Goal: Information Seeking & Learning: Find specific fact

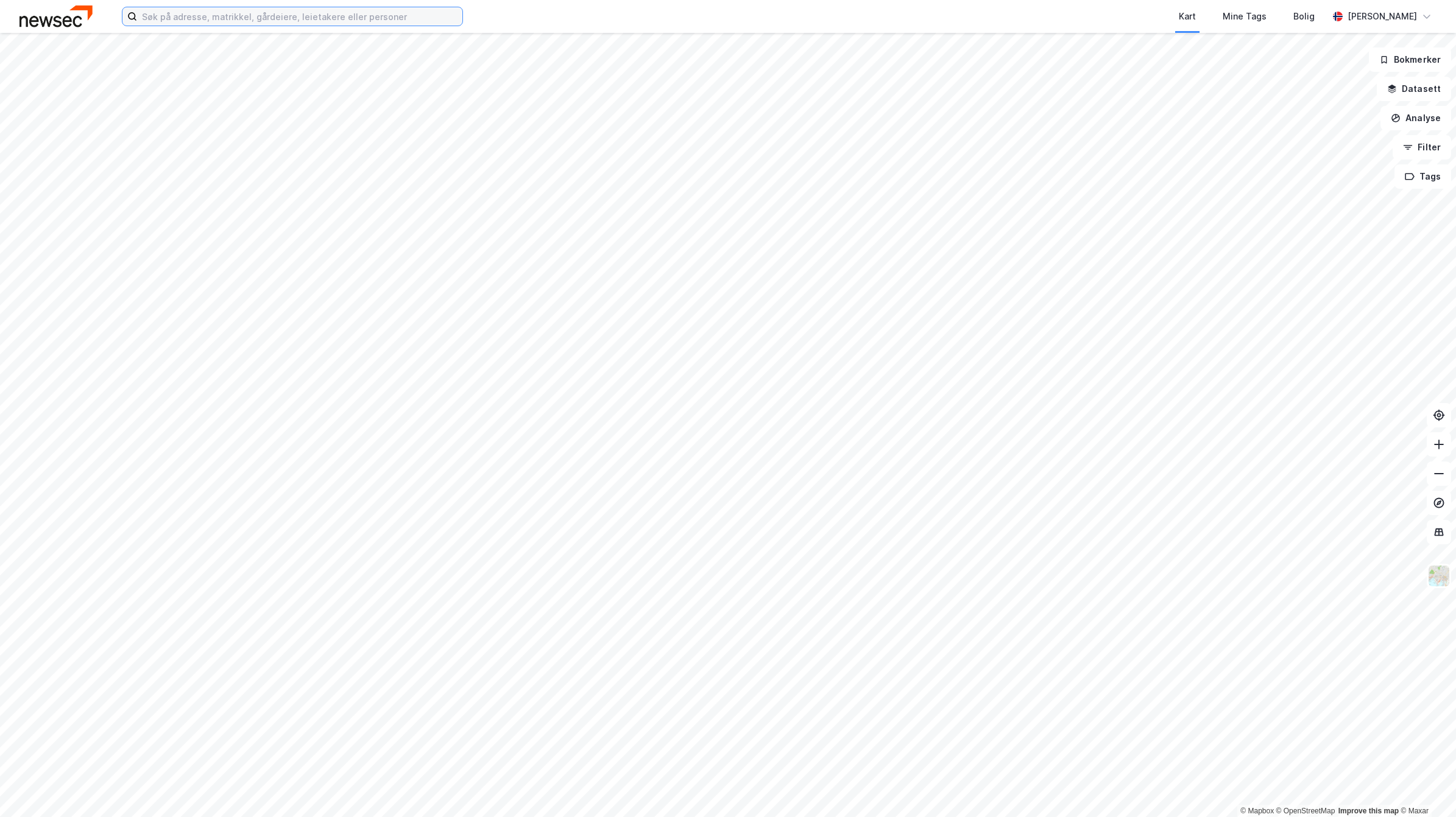
click at [172, 10] on input at bounding box center [299, 17] width 325 height 18
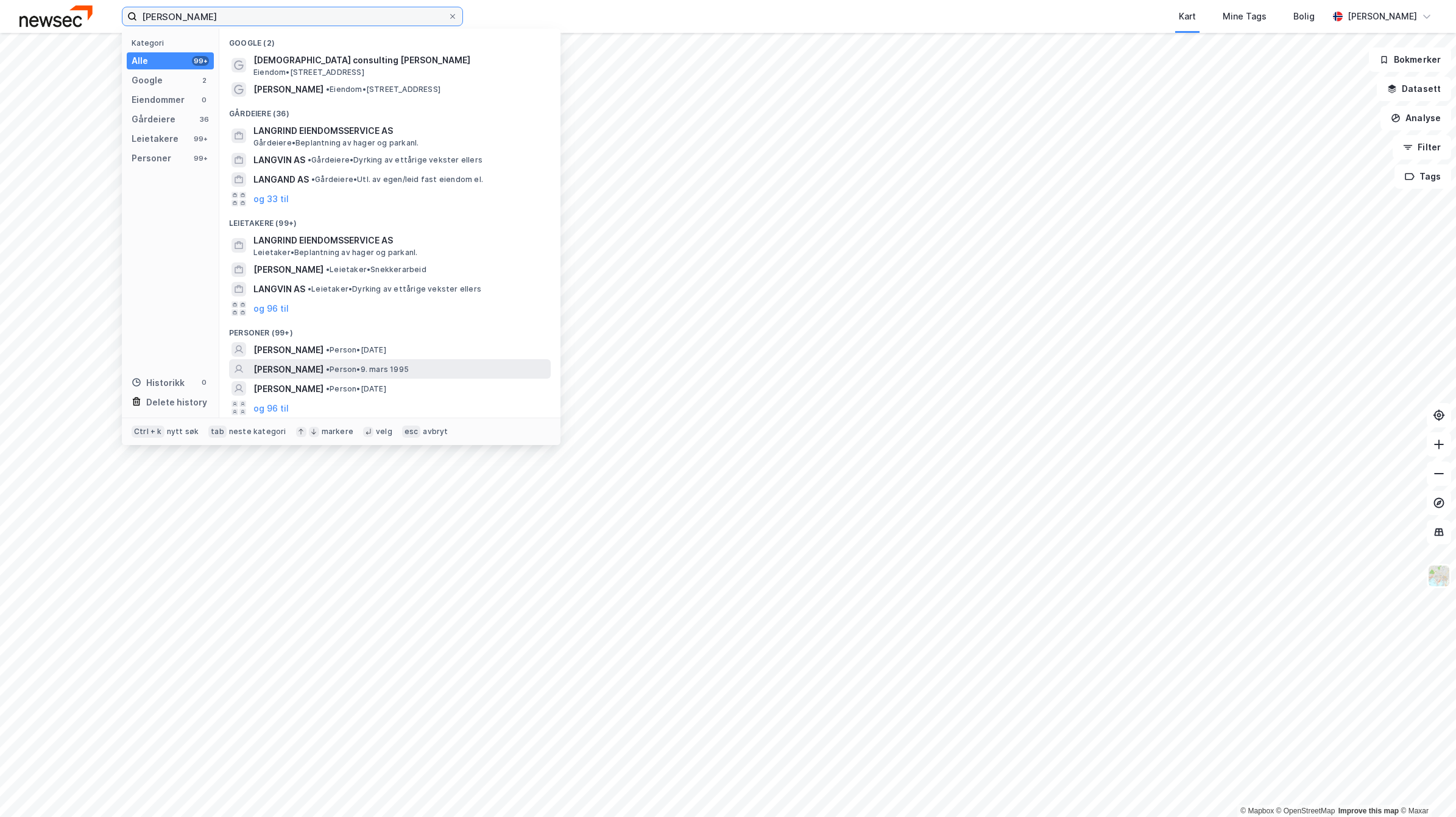
type input "[PERSON_NAME]"
click at [287, 363] on span "[PERSON_NAME]" at bounding box center [288, 369] width 70 height 15
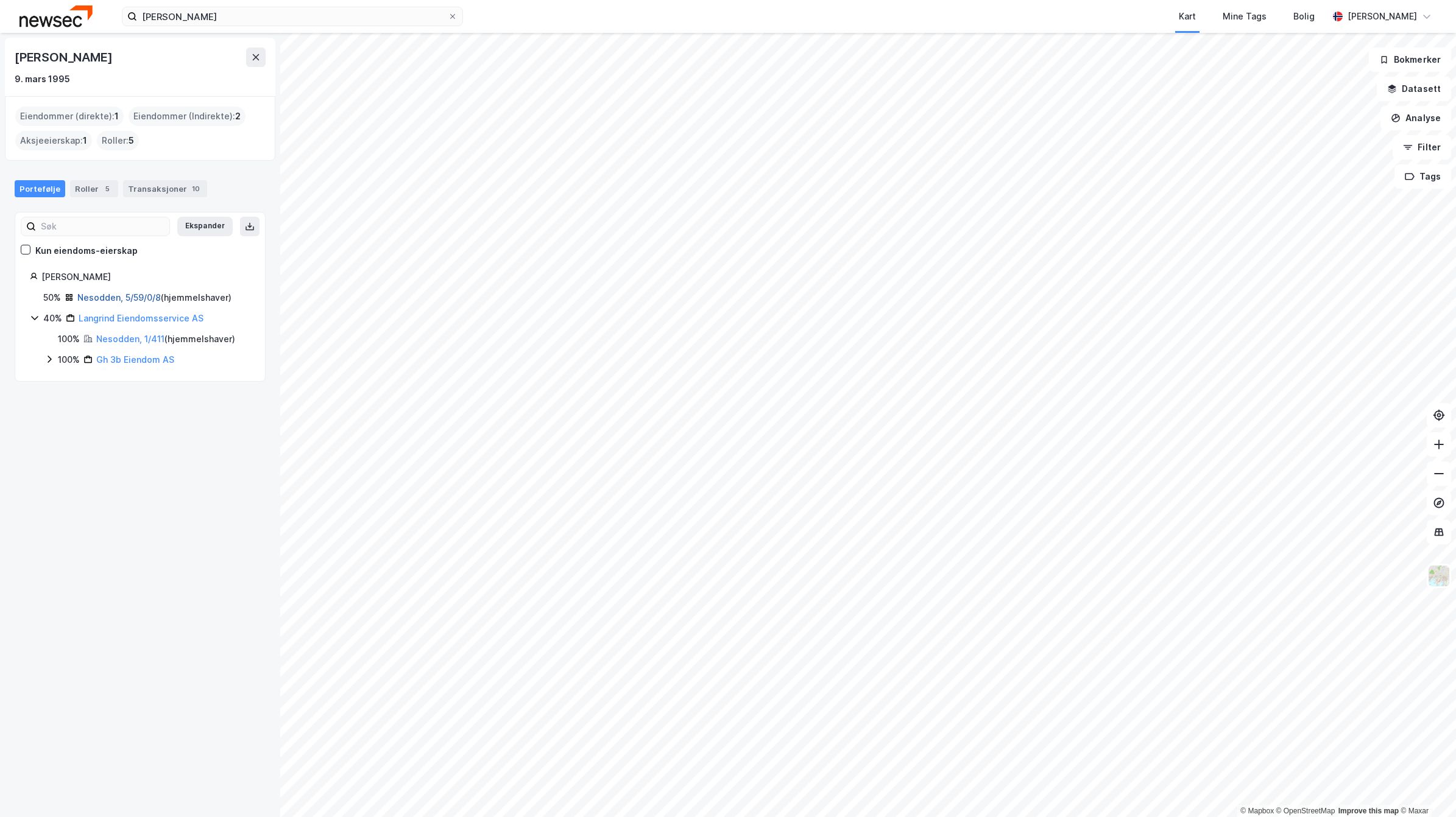
click at [90, 296] on link "Nesodden, 5/59/0/8" at bounding box center [119, 297] width 84 height 10
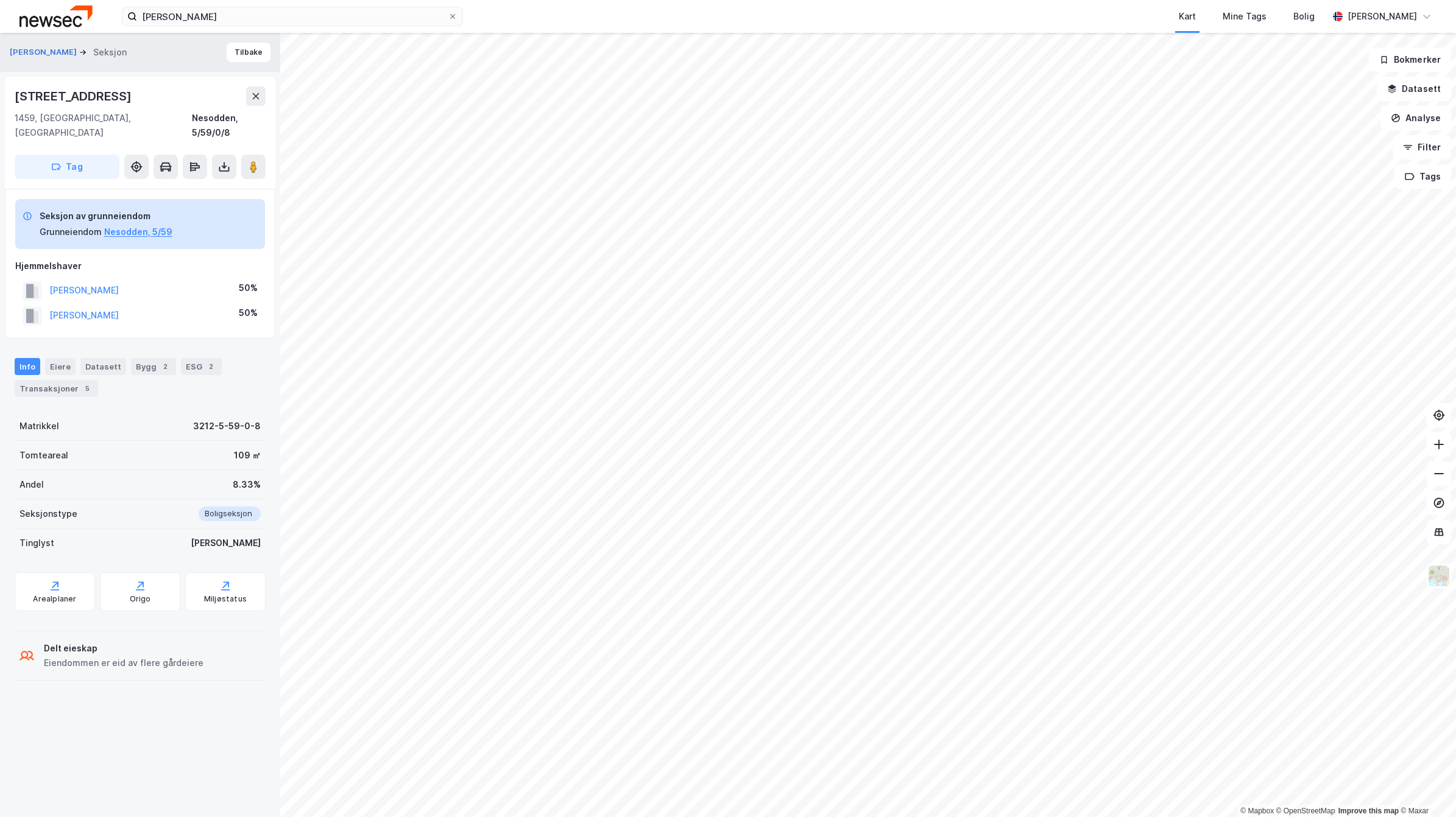
click at [549, 18] on div "[PERSON_NAME] Kart Mine Tags Bolig [PERSON_NAME] © Mapbox © OpenStreetMap Impro…" at bounding box center [728, 408] width 1456 height 817
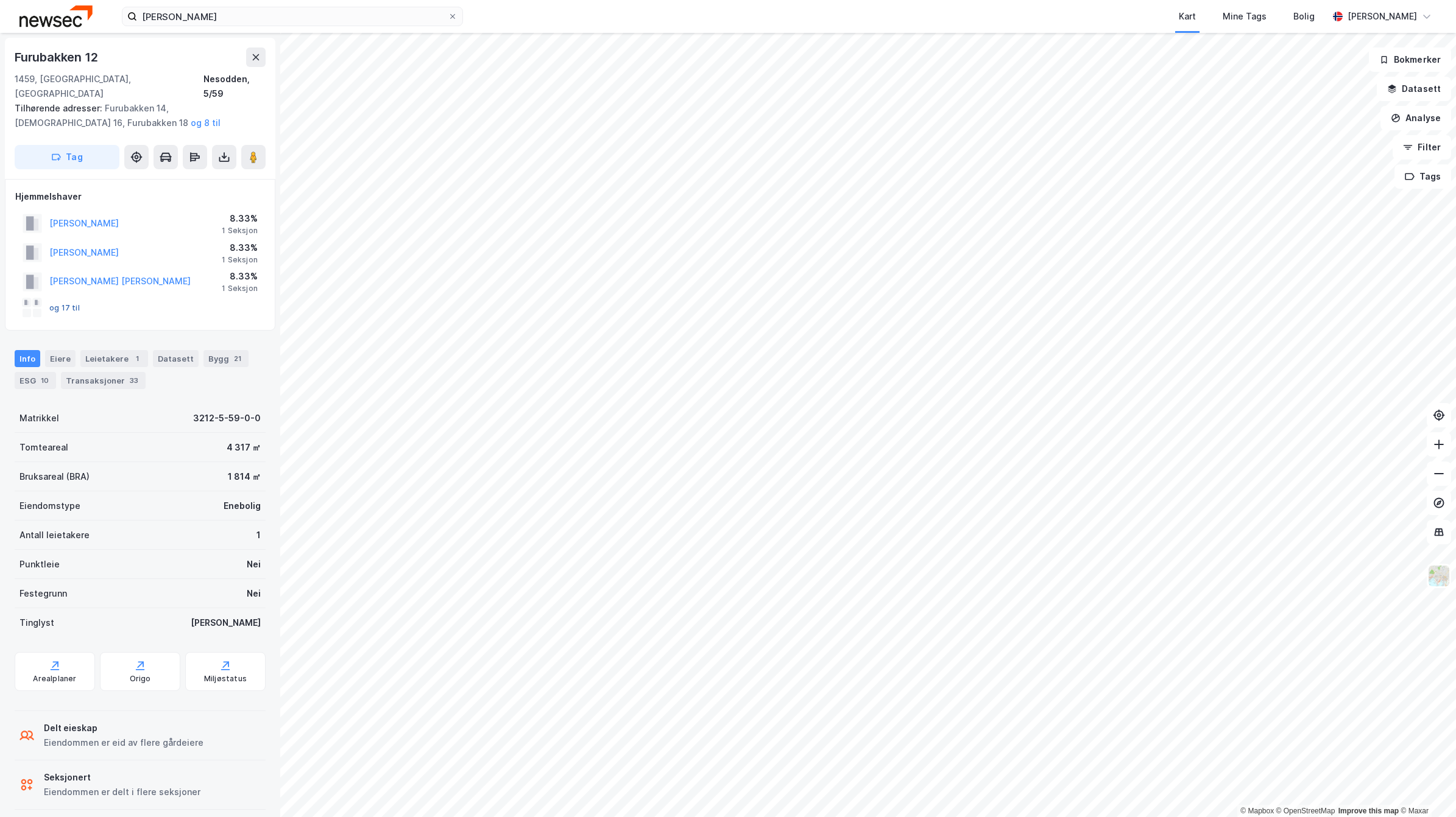
click at [0, 0] on button "og 17 til" at bounding box center [0, 0] width 0 height 0
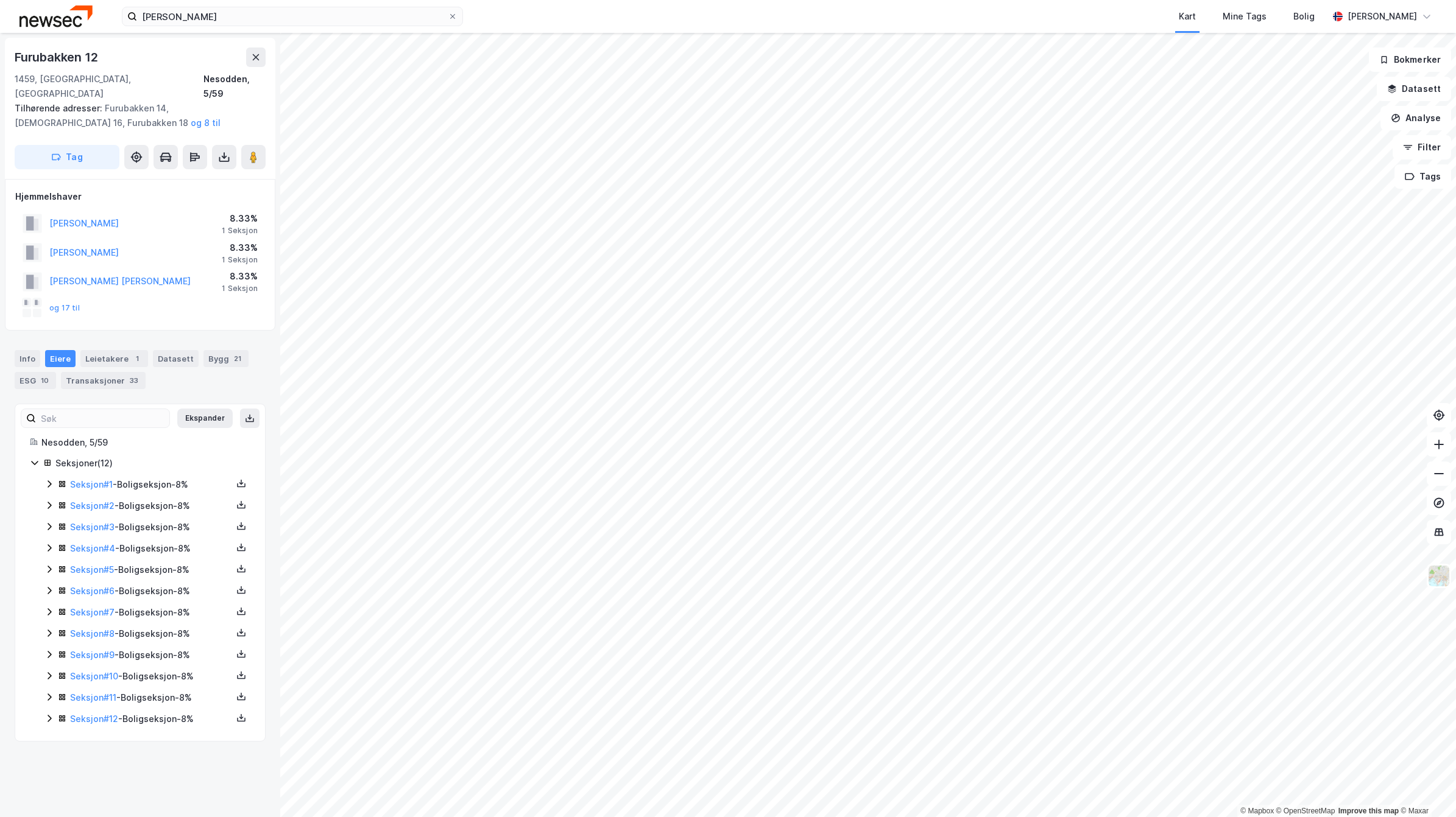
click at [44, 479] on icon at bounding box center [49, 484] width 10 height 10
click at [50, 713] on icon at bounding box center [49, 718] width 10 height 10
click at [49, 694] on div "Seksjon # 11 - Boligseksjon - 8%" at bounding box center [147, 698] width 206 height 15
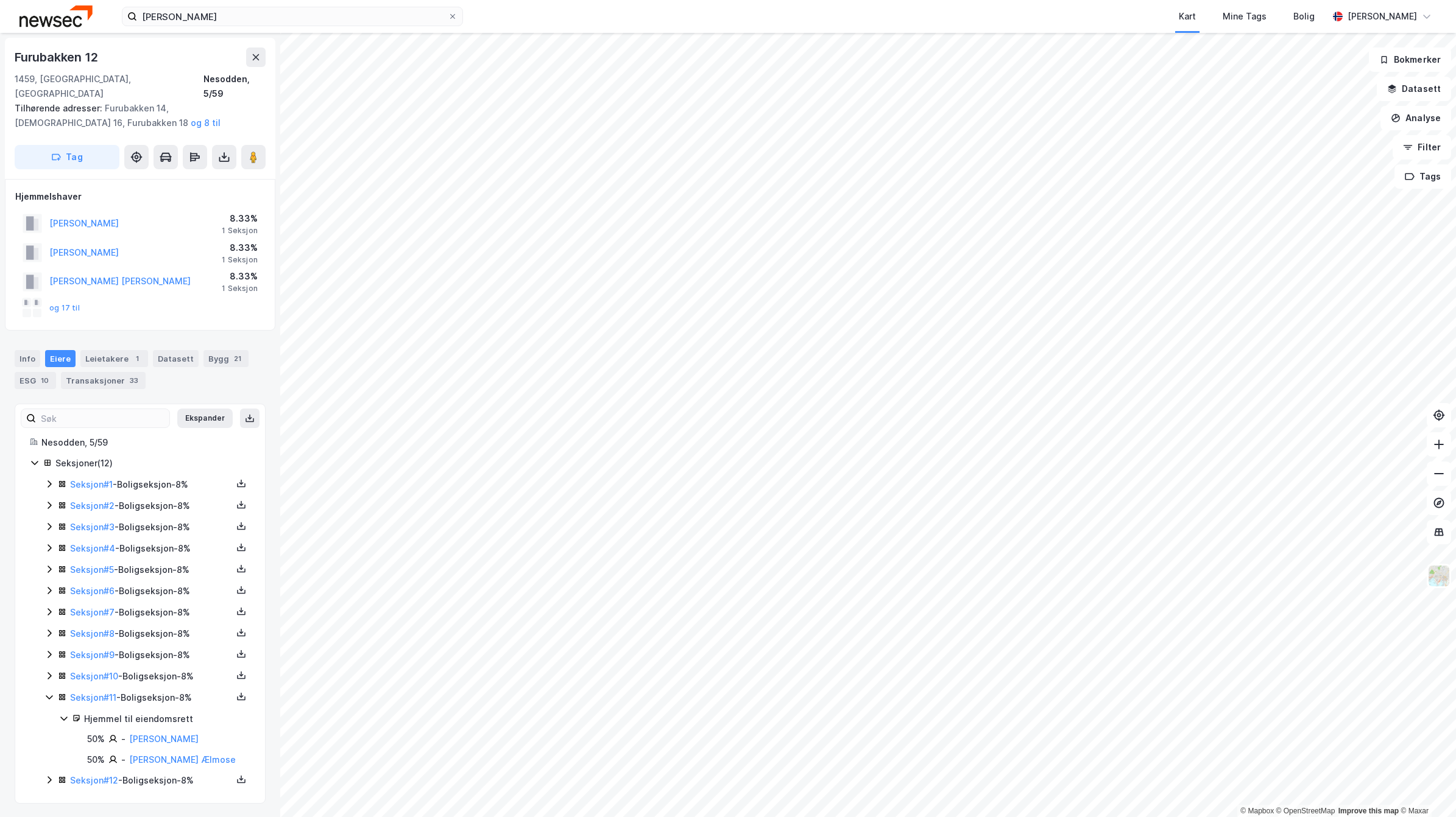
click at [49, 692] on icon at bounding box center [49, 697] width 10 height 10
click at [49, 671] on div "Seksjon # 10 - Boligseksjon - 8%" at bounding box center [147, 677] width 206 height 15
click at [49, 671] on icon at bounding box center [49, 675] width 10 height 10
click at [50, 651] on icon at bounding box center [49, 654] width 3 height 8
click at [50, 653] on icon at bounding box center [49, 655] width 7 height 4
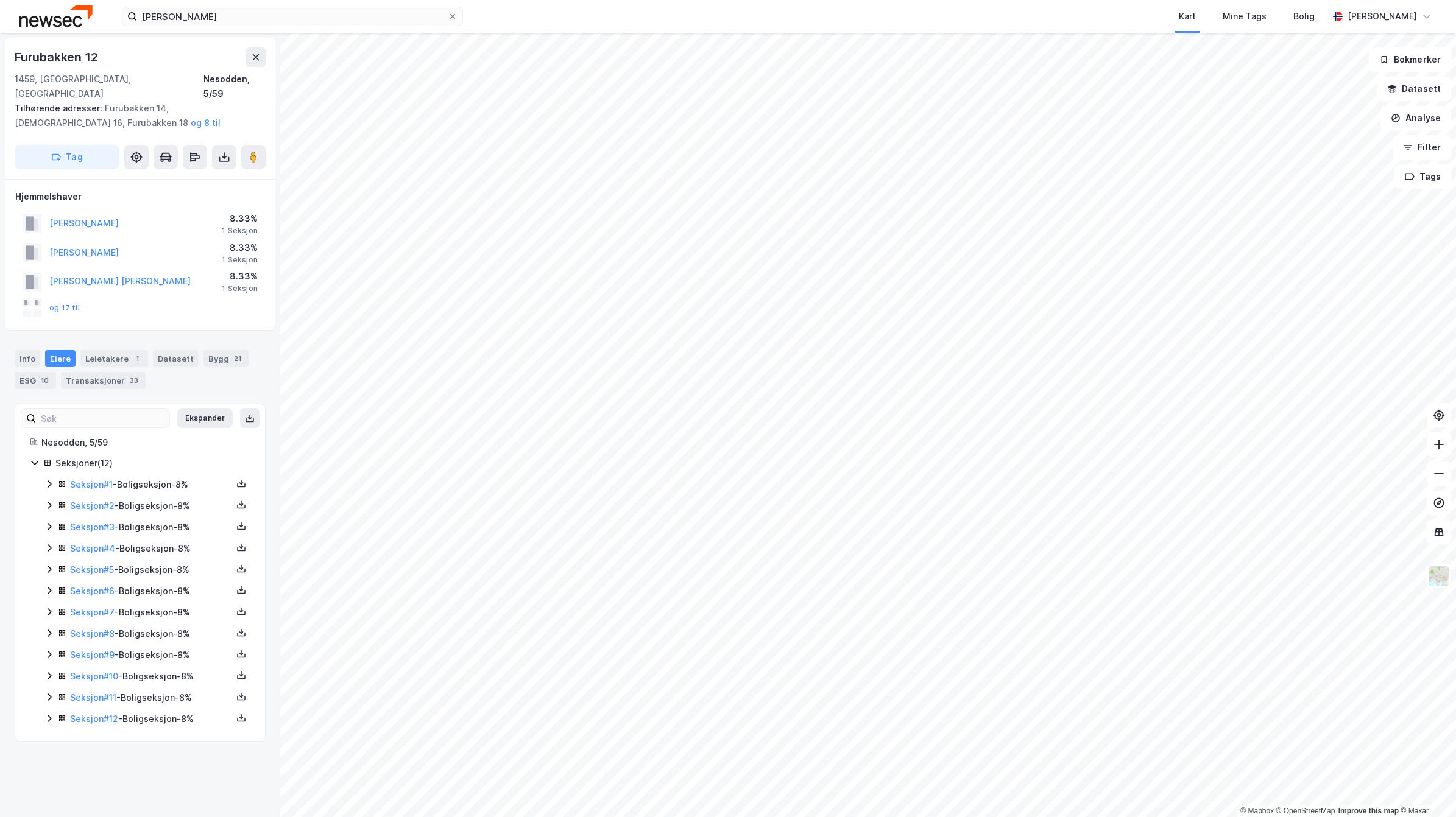
click at [50, 630] on icon at bounding box center [49, 633] width 3 height 8
click at [23, 350] on div "Info" at bounding box center [27, 358] width 26 height 17
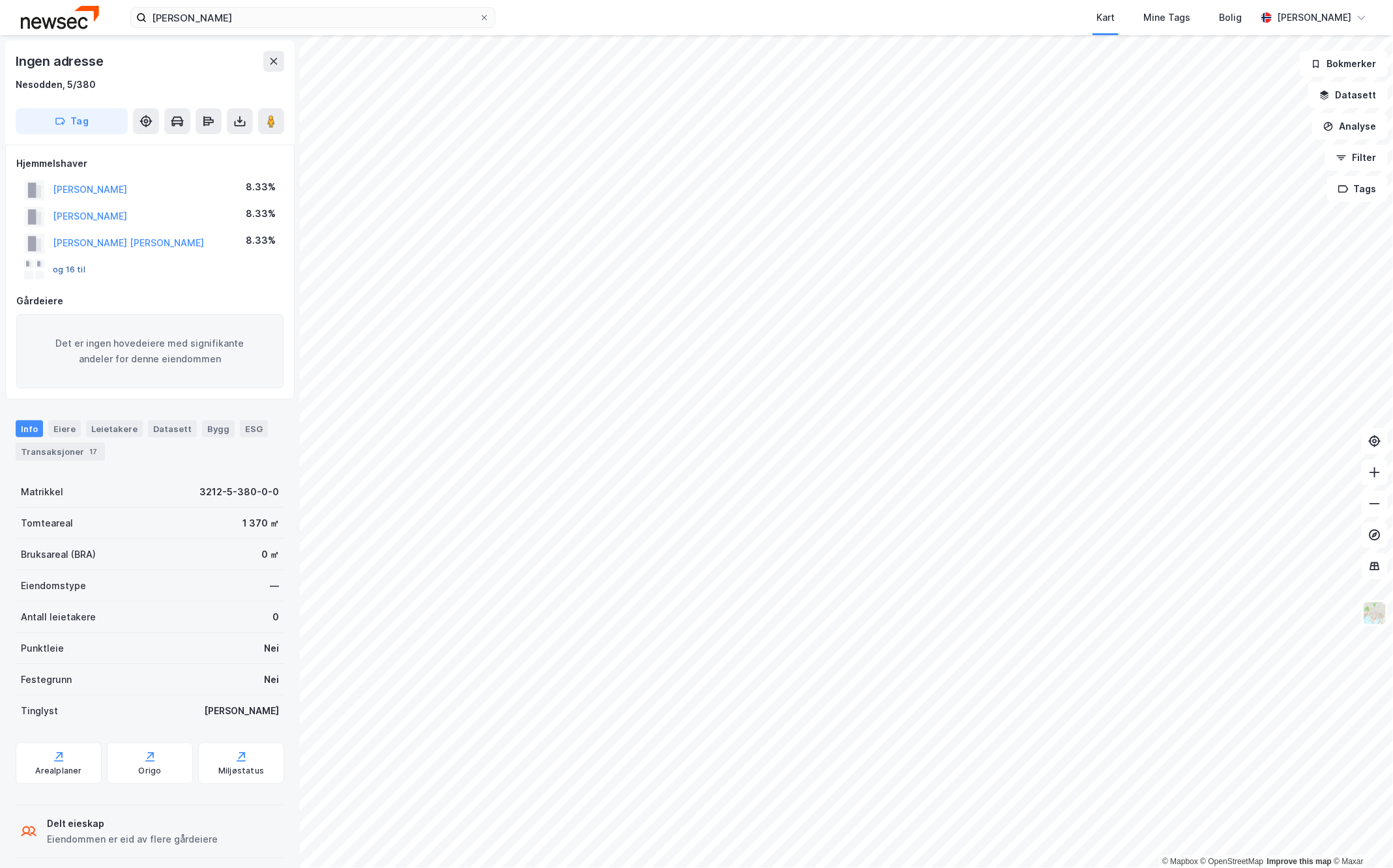
click at [0, 0] on button "og 16 til" at bounding box center [0, 0] width 0 height 0
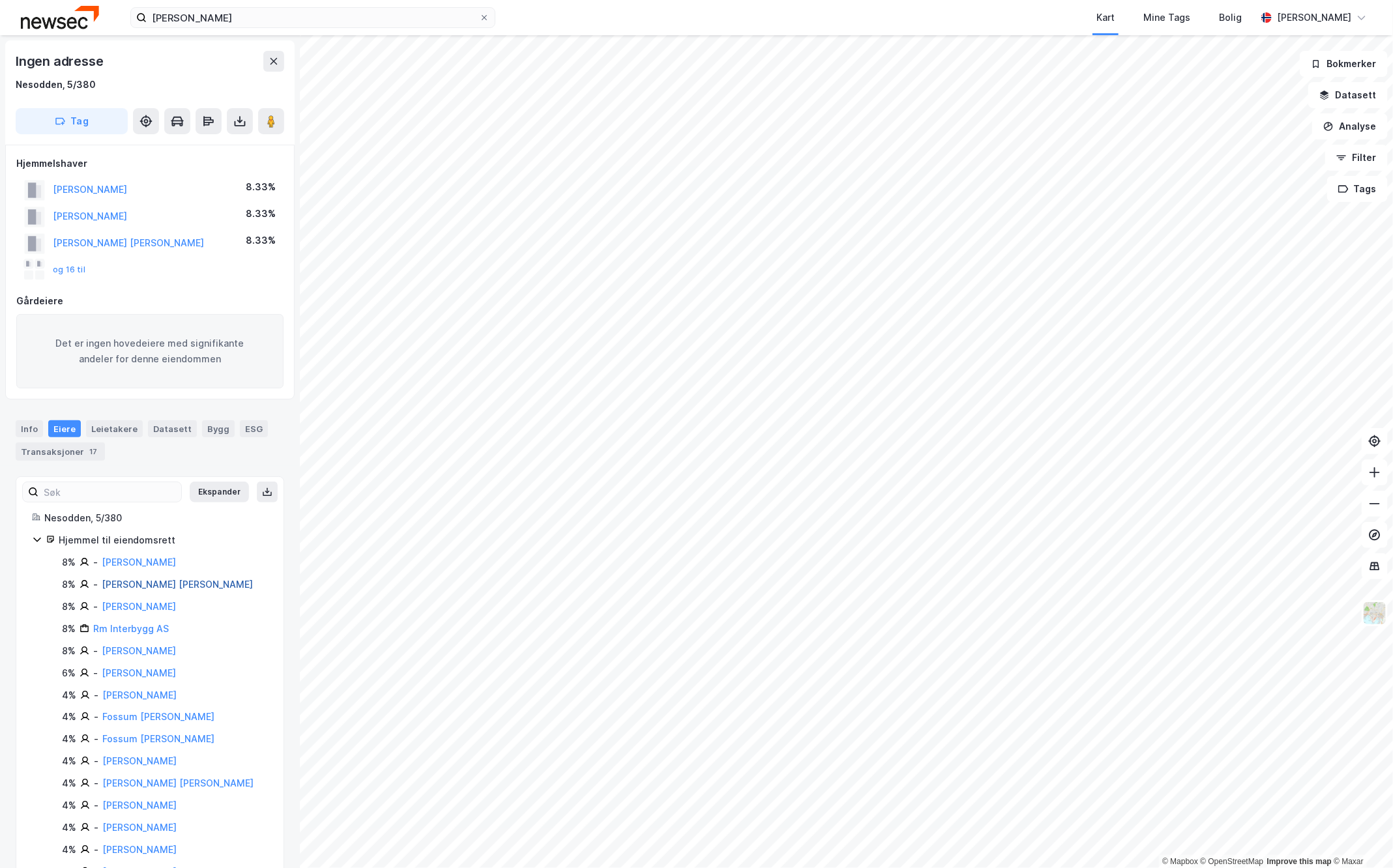
scroll to position [134, 0]
